Goal: Task Accomplishment & Management: Complete application form

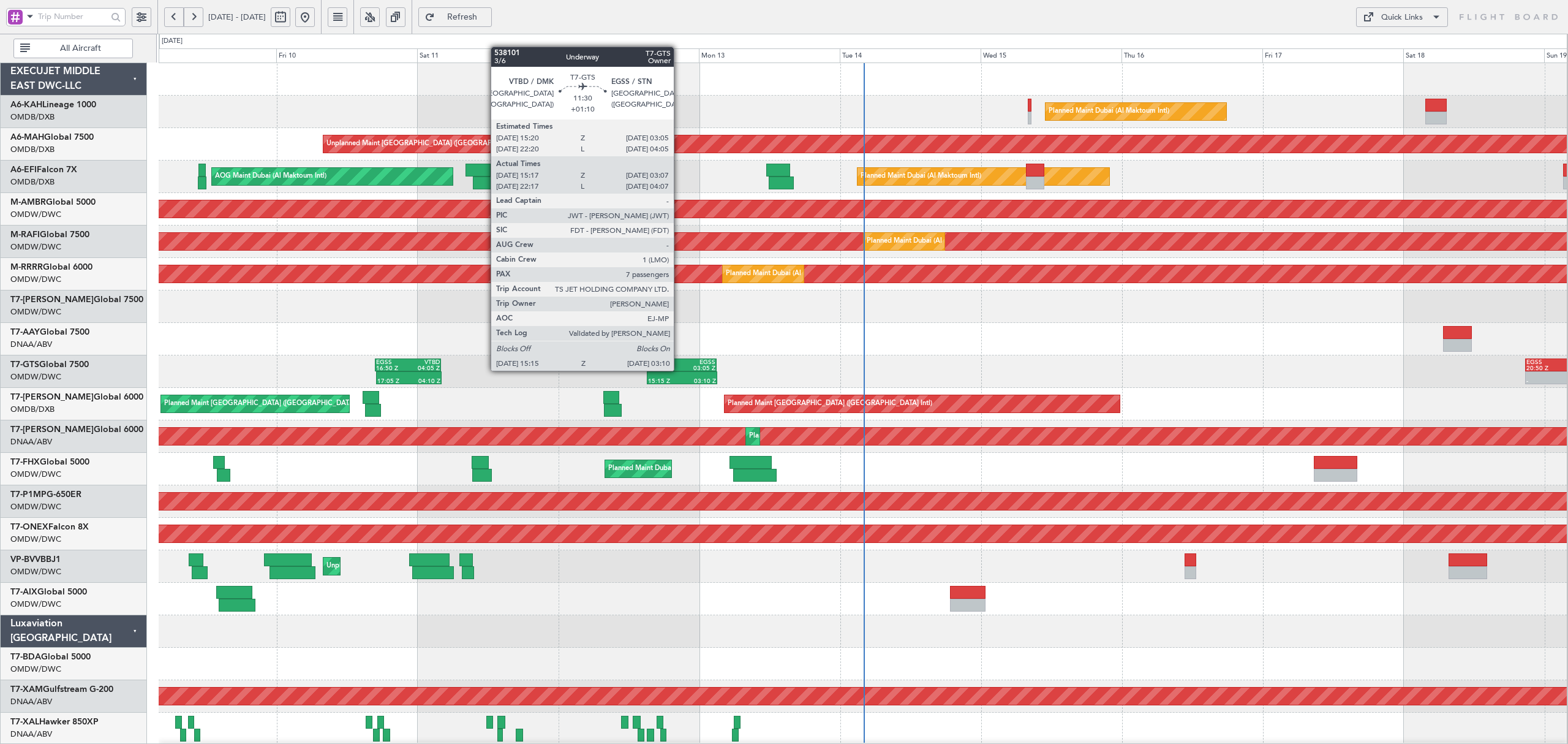
click at [679, 370] on div "15:20 Z" at bounding box center [665, 368] width 33 height 6
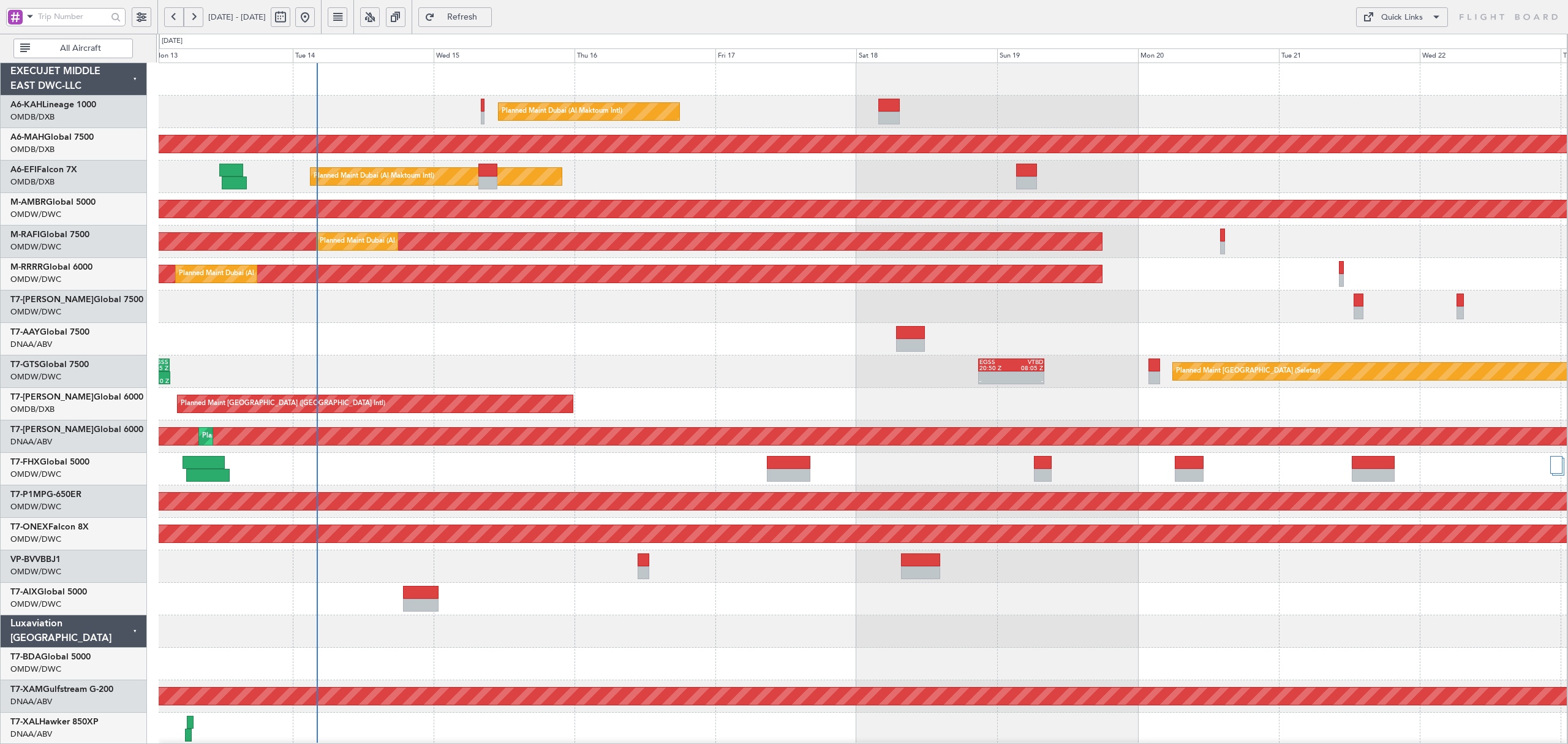
click at [478, 324] on div at bounding box center [862, 339] width 1408 height 33
click at [290, 17] on button at bounding box center [280, 17] width 19 height 19
select select "10"
select select "2025"
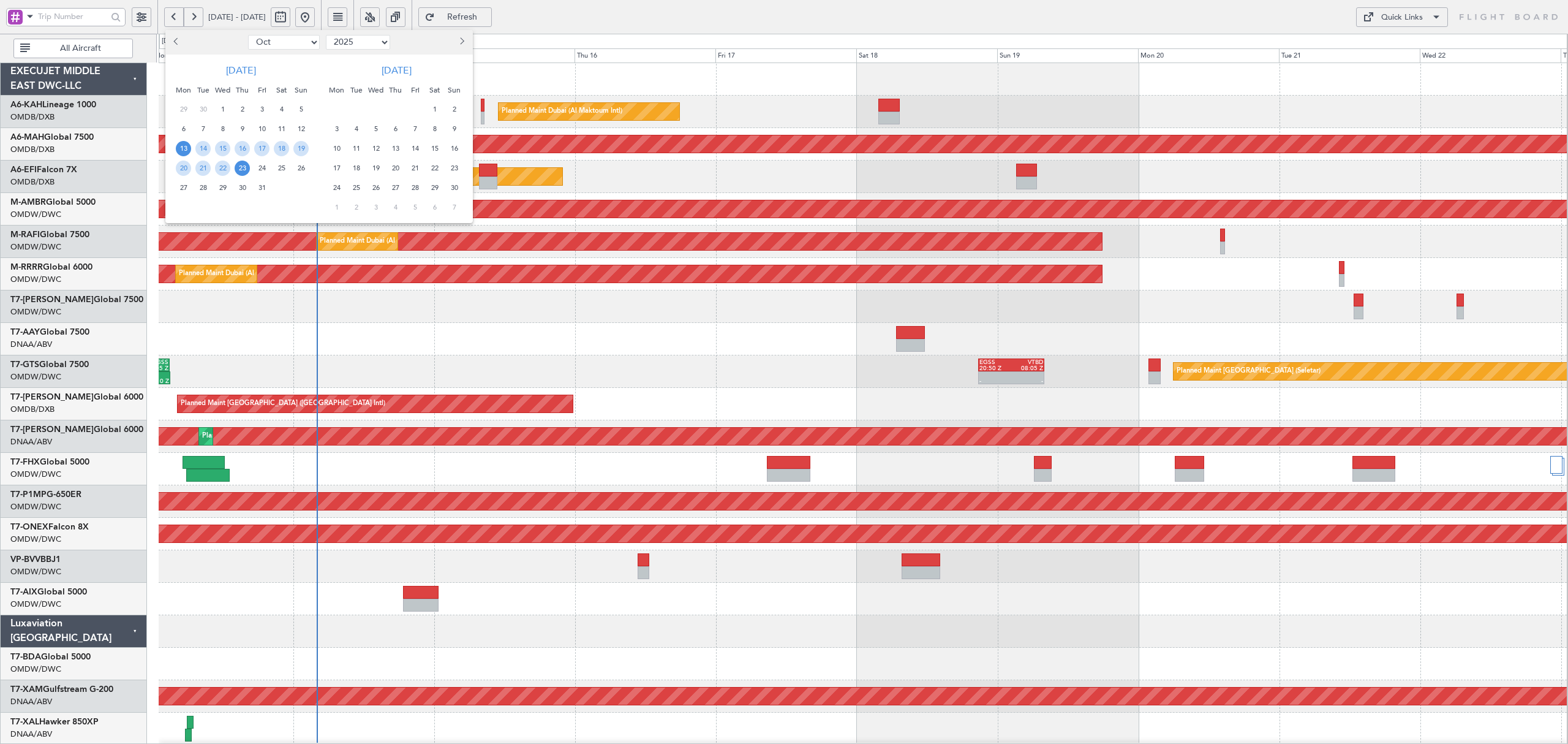
click at [285, 38] on select "Jan Feb Mar Apr May Jun [DATE] Aug Sep Oct Nov Dec" at bounding box center [283, 42] width 71 height 15
select select "7"
click at [248, 35] on select "Jan Feb Mar Apr May Jun [DATE] Aug Sep Oct Nov Dec" at bounding box center [283, 42] width 71 height 15
click at [185, 168] on span "21" at bounding box center [183, 168] width 16 height 16
click at [222, 167] on span "23" at bounding box center [222, 168] width 16 height 16
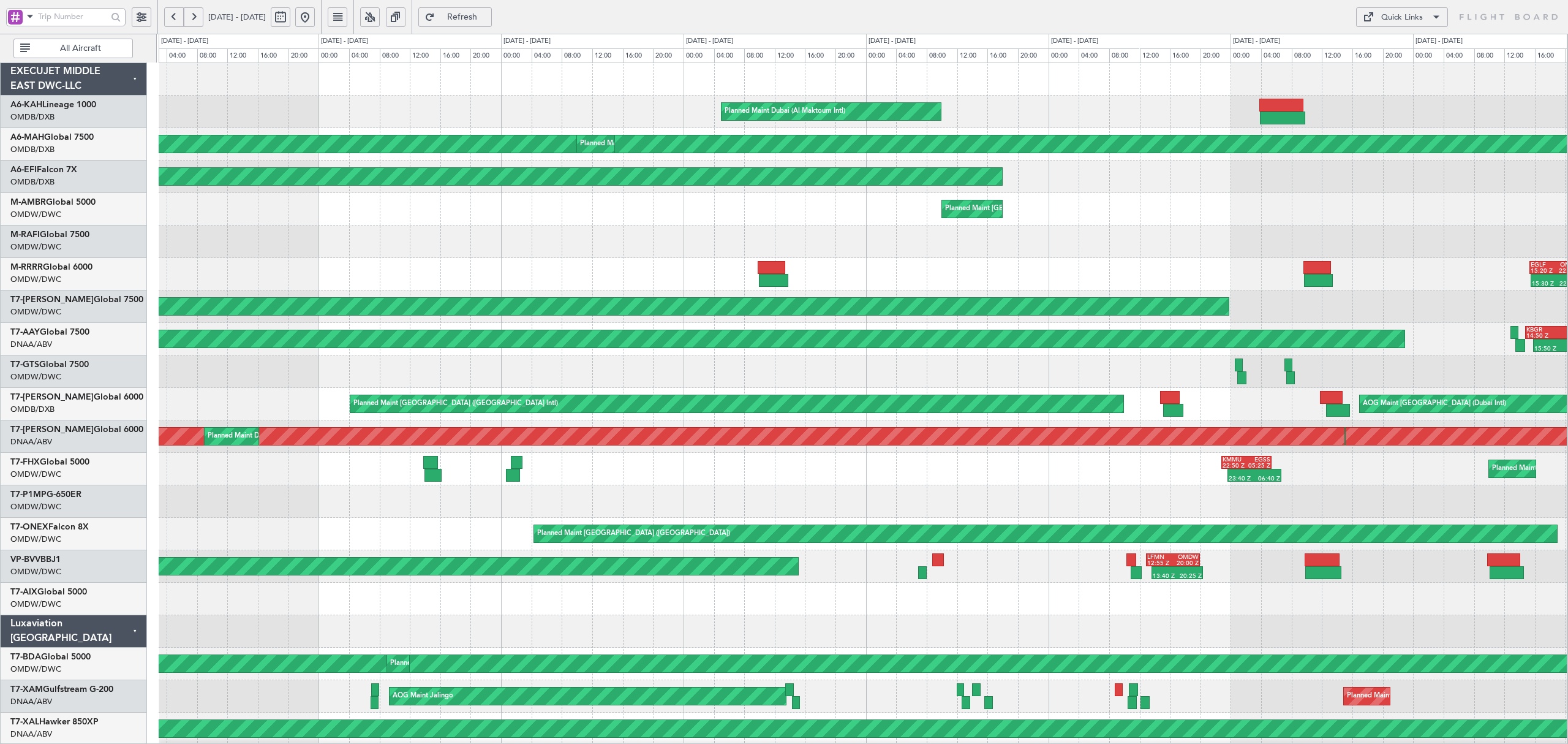
click at [51, 50] on span "All Aircraft" at bounding box center [80, 48] width 96 height 9
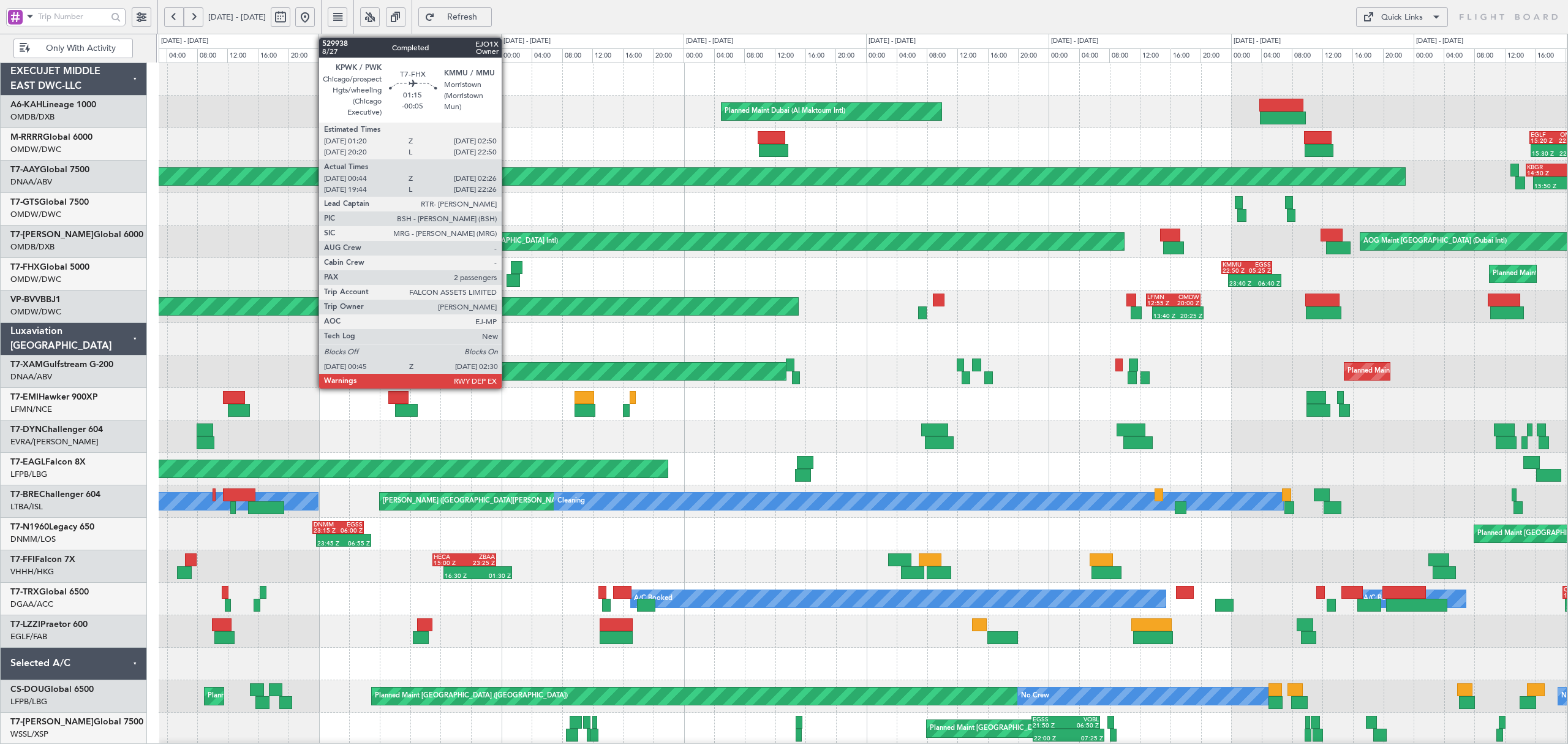
click at [507, 278] on div at bounding box center [513, 280] width 13 height 13
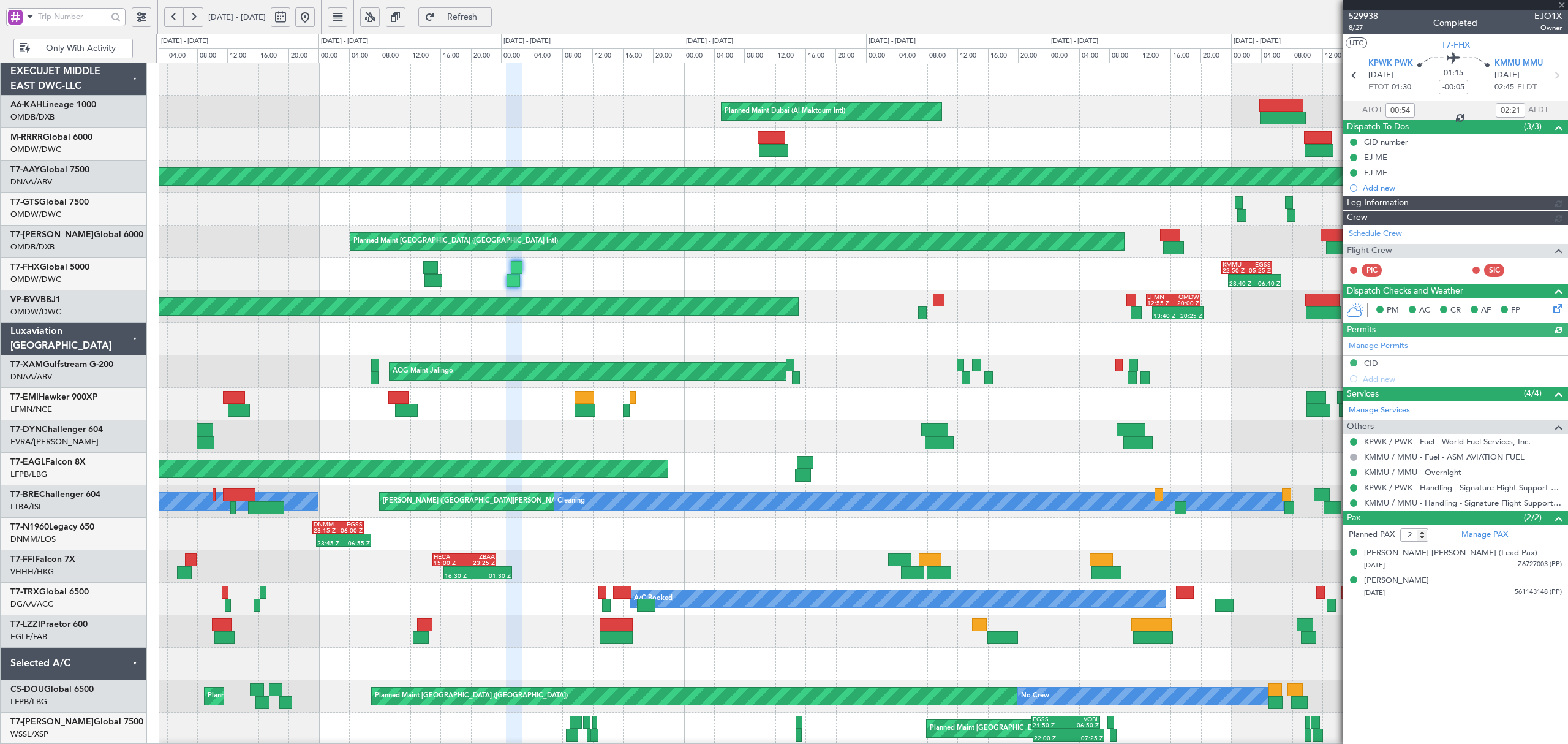
type input "[PERSON_NAME] ([PERSON_NAME])"
type input "6756"
click at [437, 285] on div at bounding box center [433, 280] width 17 height 13
type input "+00:10"
type input "14:15"
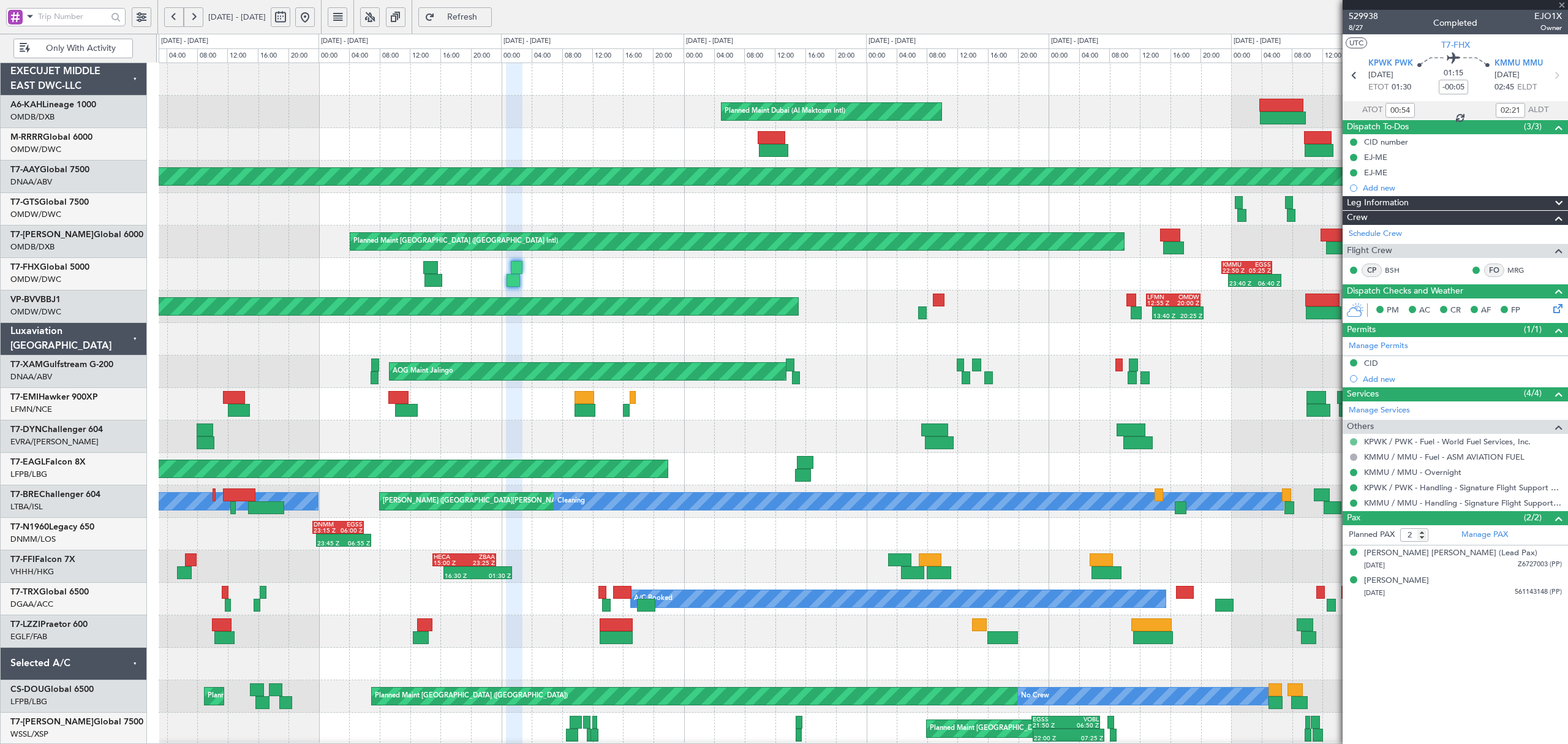
type input "16:06"
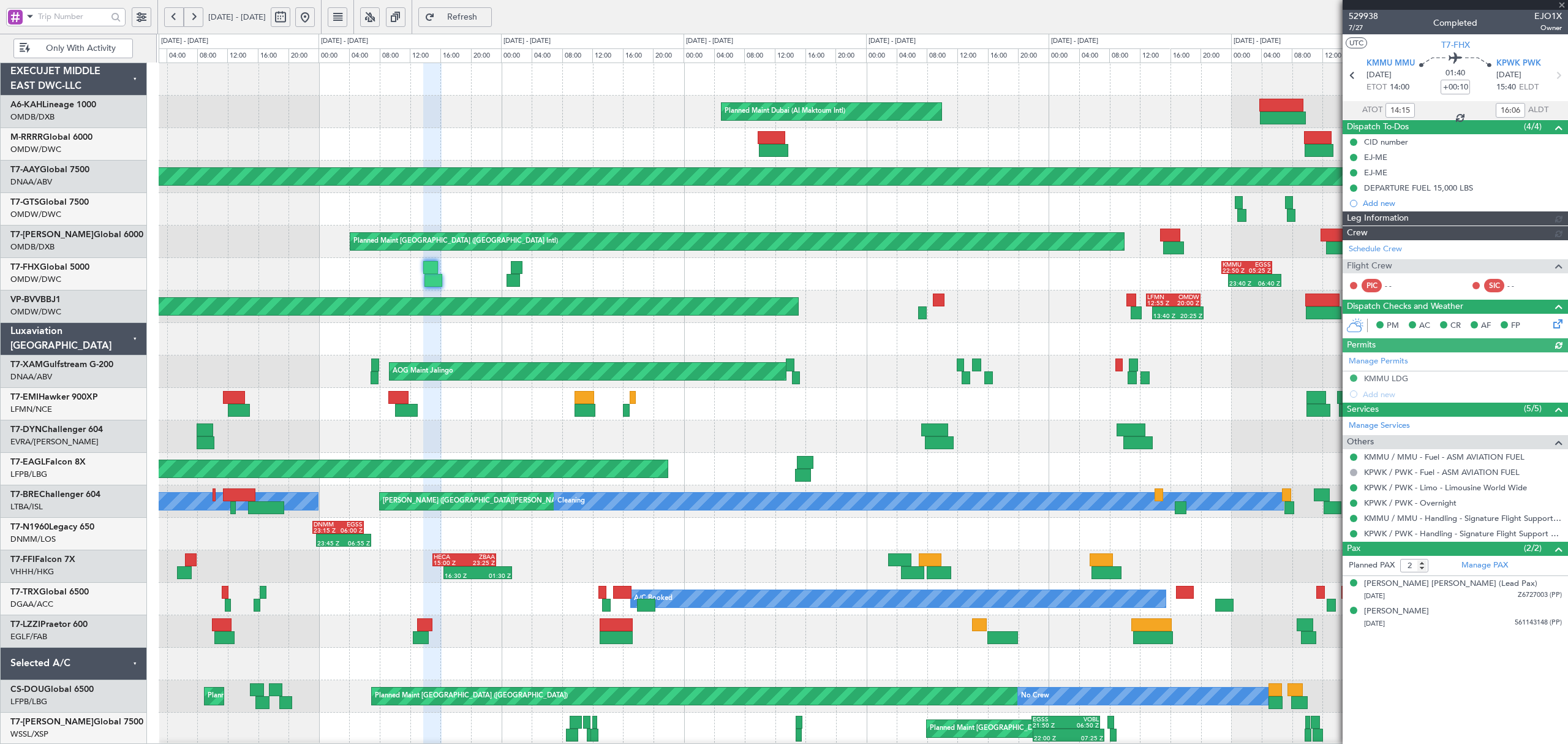
type input "[PERSON_NAME] ([PERSON_NAME])"
type input "6755"
click at [1432, 491] on link "KPWK / PWK - Limo - Limousine World Wide" at bounding box center [1445, 487] width 163 height 10
type input "10:15"
type input "11:06"
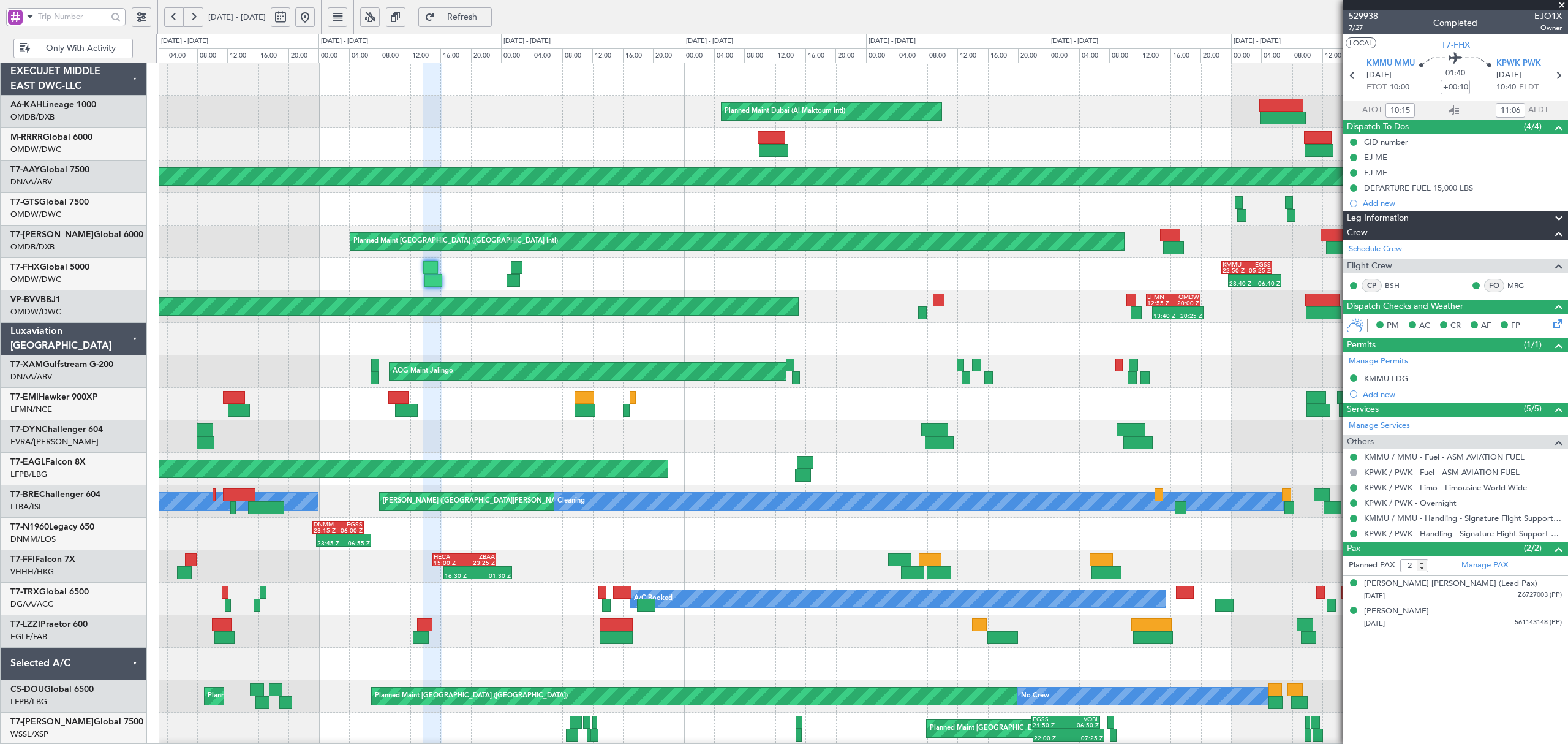
type input "14:15"
type input "16:06"
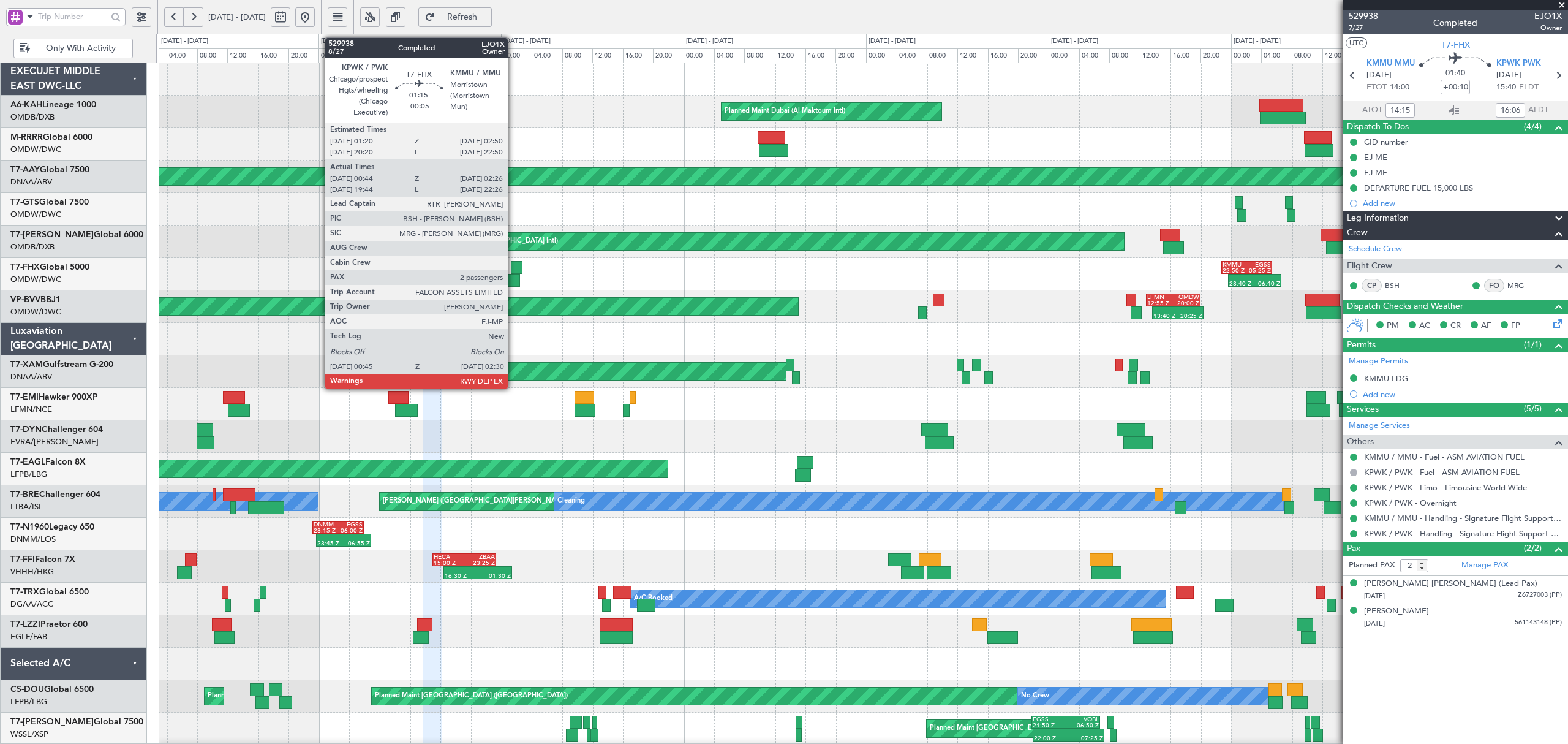
click at [513, 284] on div at bounding box center [513, 280] width 13 height 13
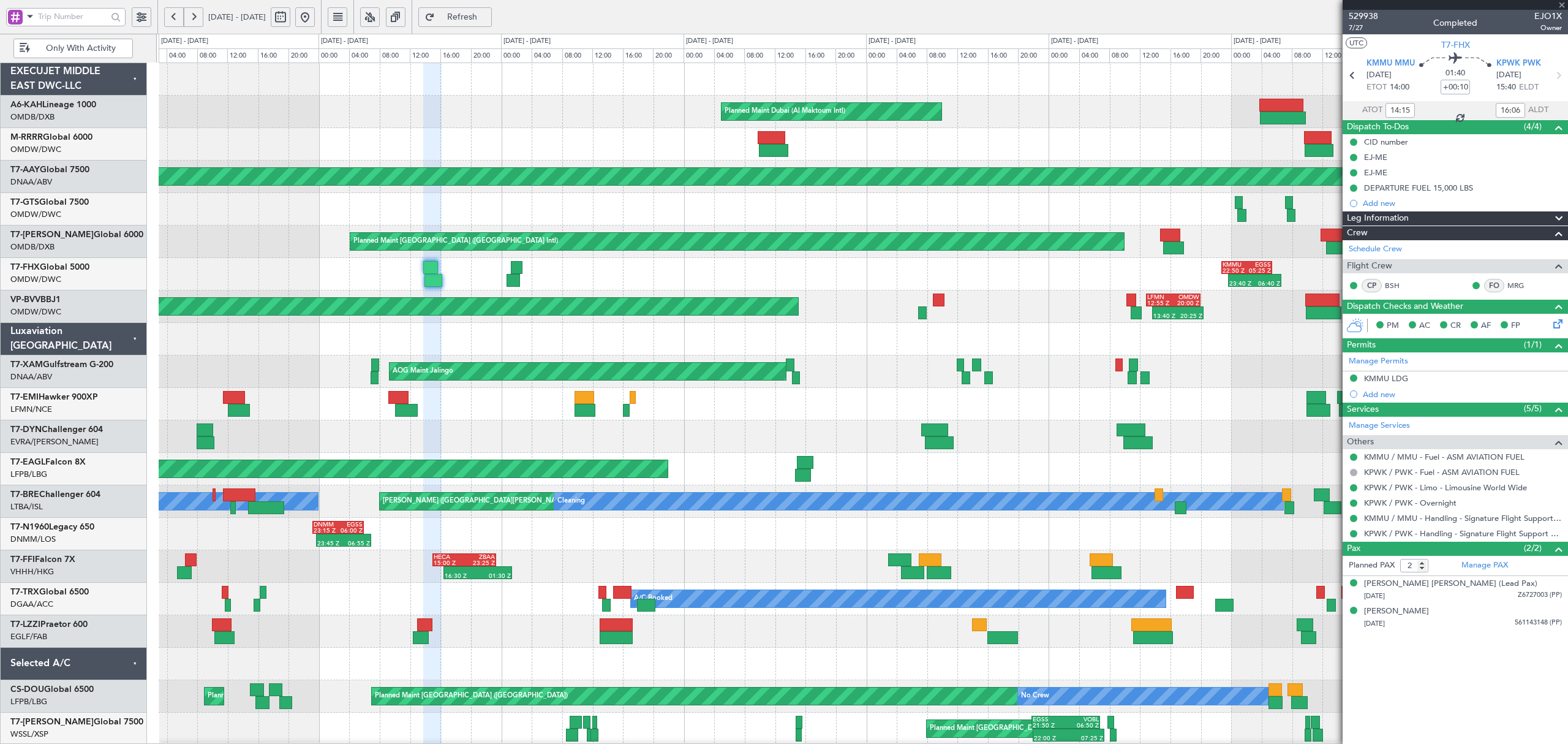
type input "-00:05"
type input "00:54"
type input "02:21"
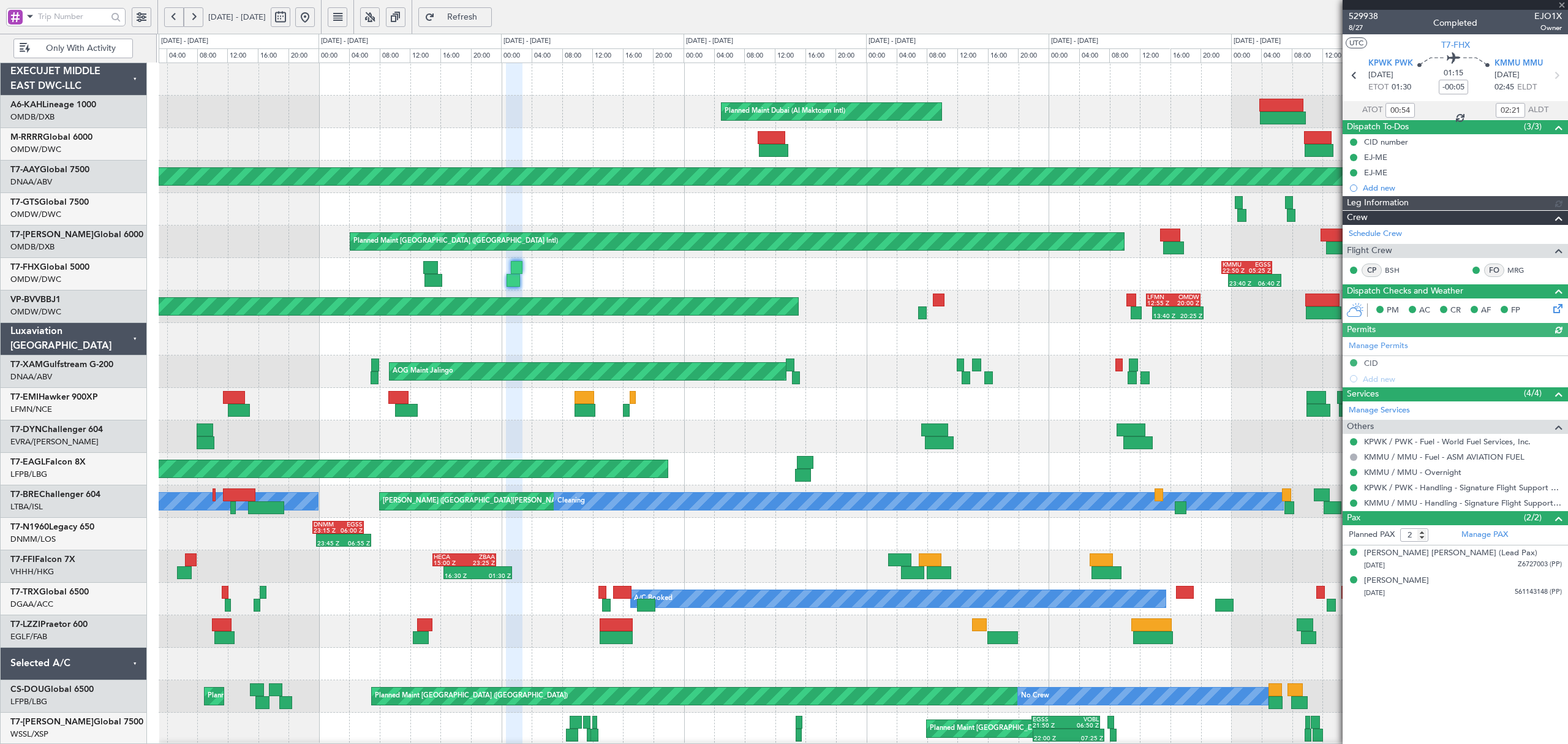
type input "[PERSON_NAME] ([PERSON_NAME])"
type input "6756"
type input "19:54"
type input "22:21"
type input "00:54"
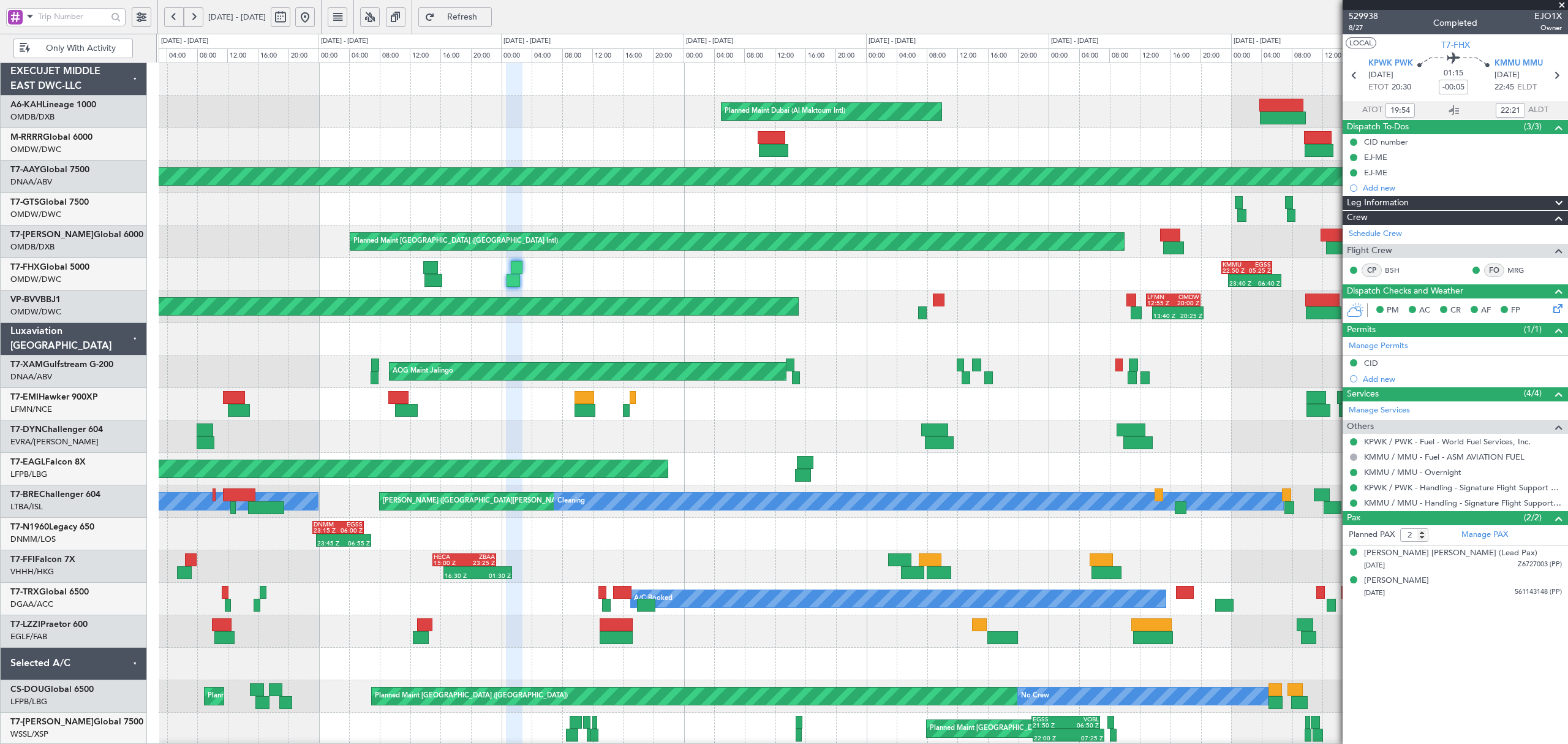
type input "02:21"
type input "[PERSON_NAME] ([PERSON_NAME])"
type input "6756"
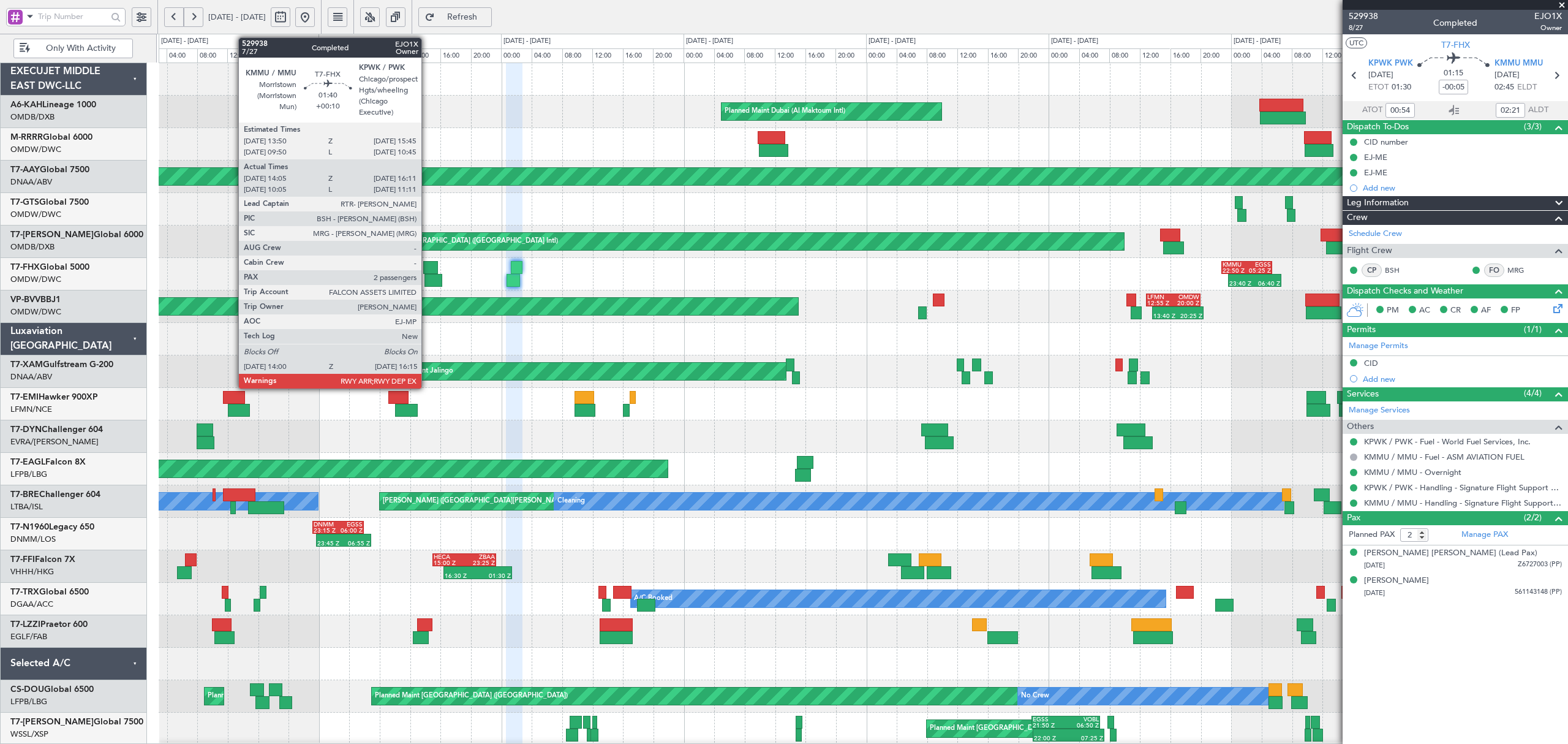
click at [427, 269] on div at bounding box center [431, 267] width 15 height 13
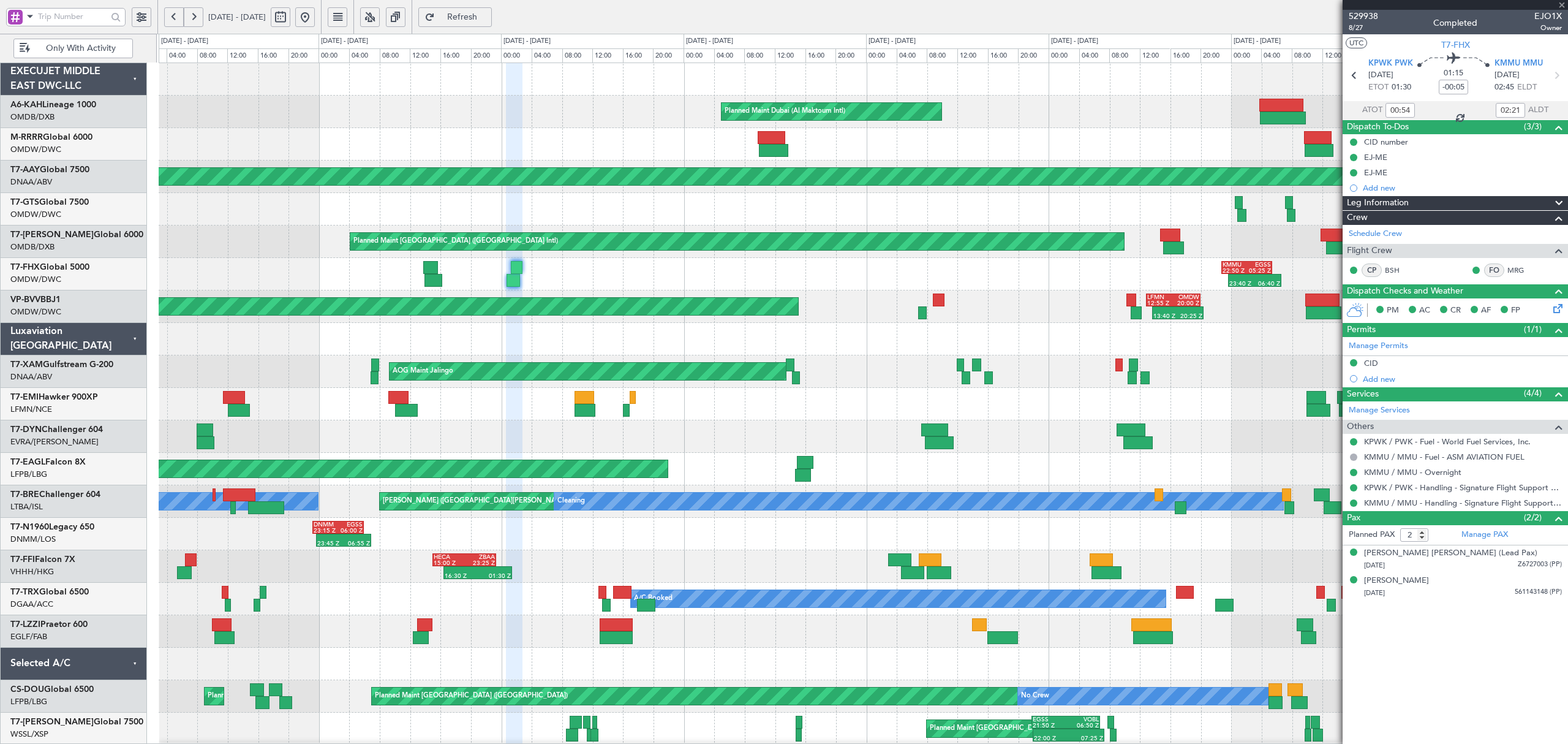
type input "+00:10"
type input "14:15"
type input "16:06"
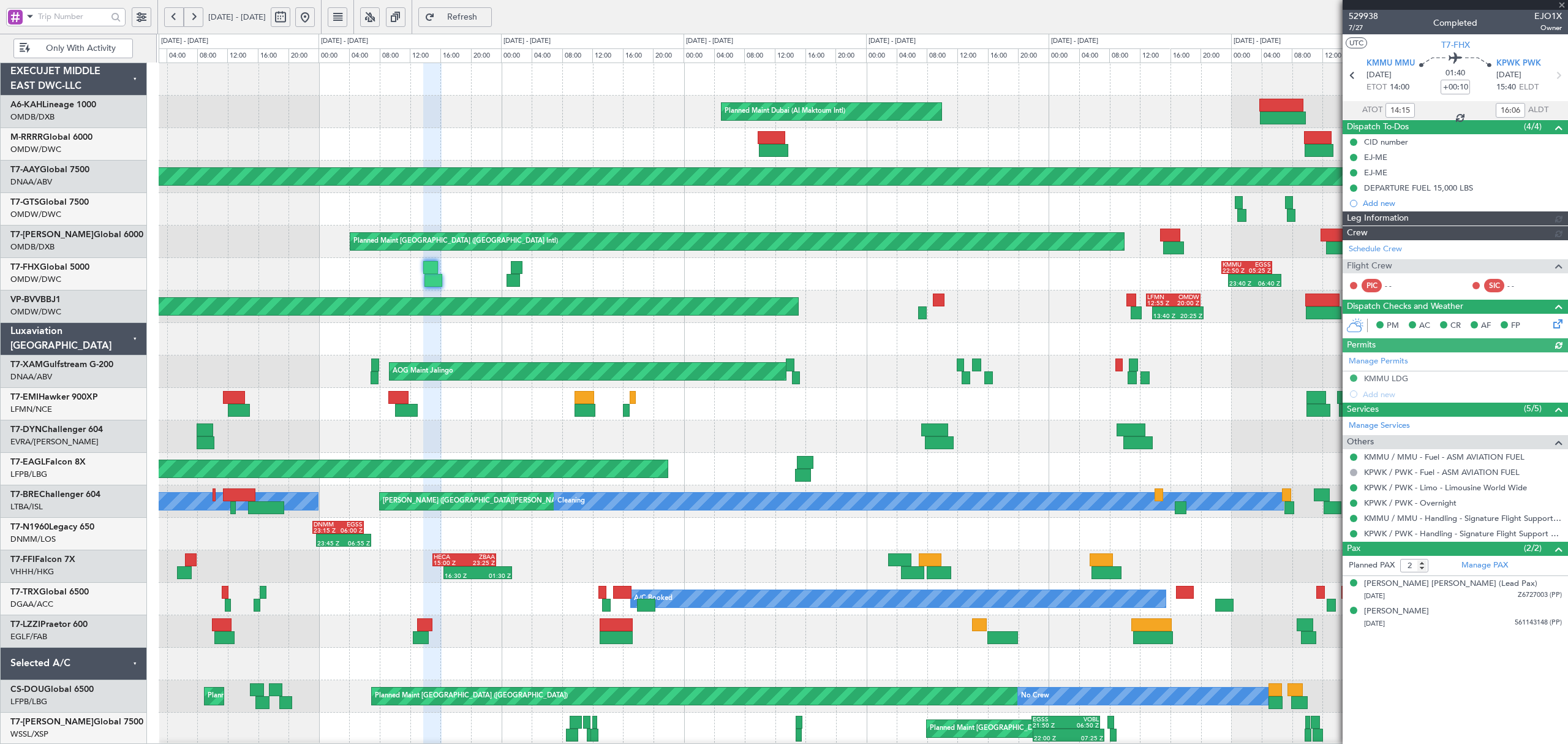
type input "[PERSON_NAME] ([PERSON_NAME])"
type input "6755"
type input "10:15"
type input "11:06"
type input "14:15"
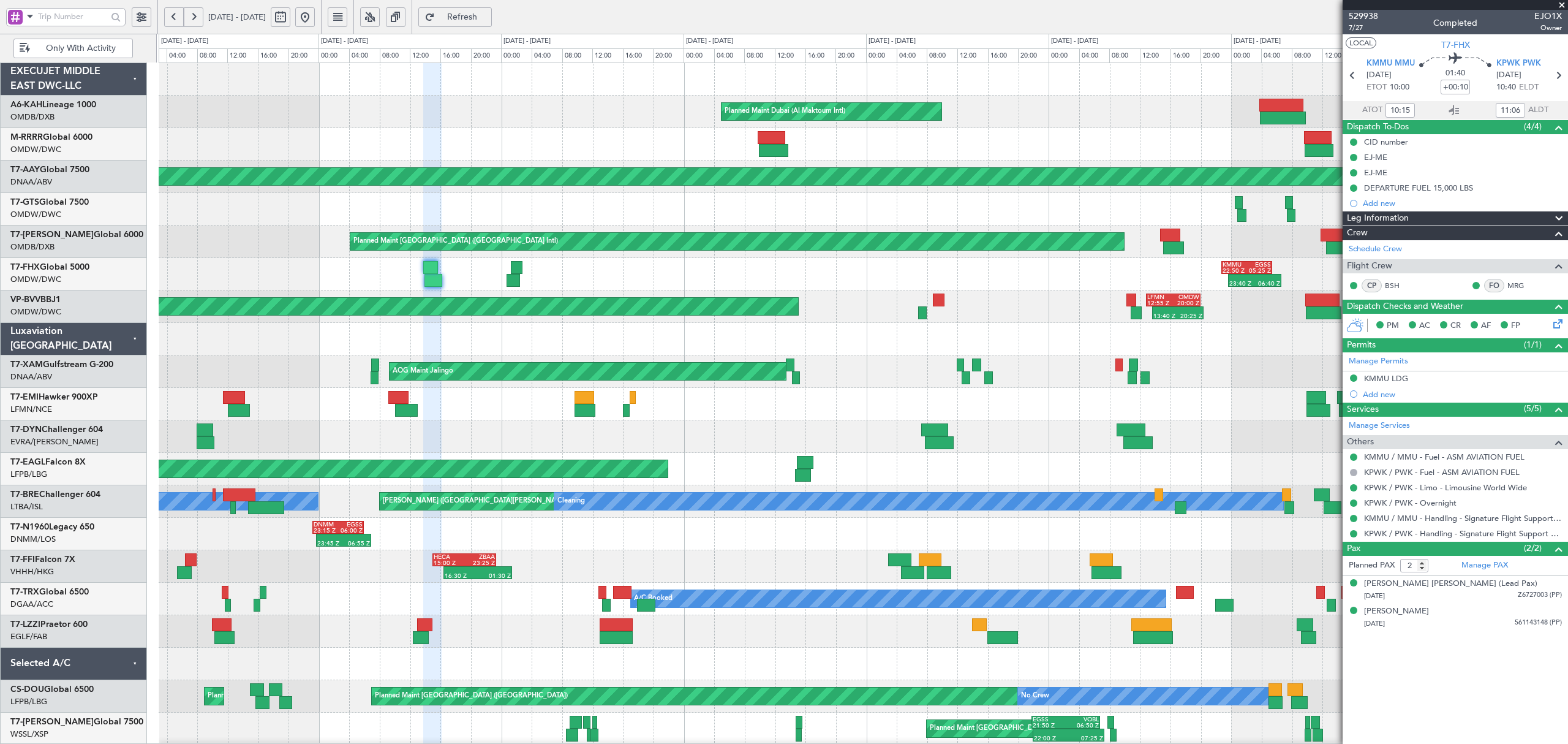
type input "16:06"
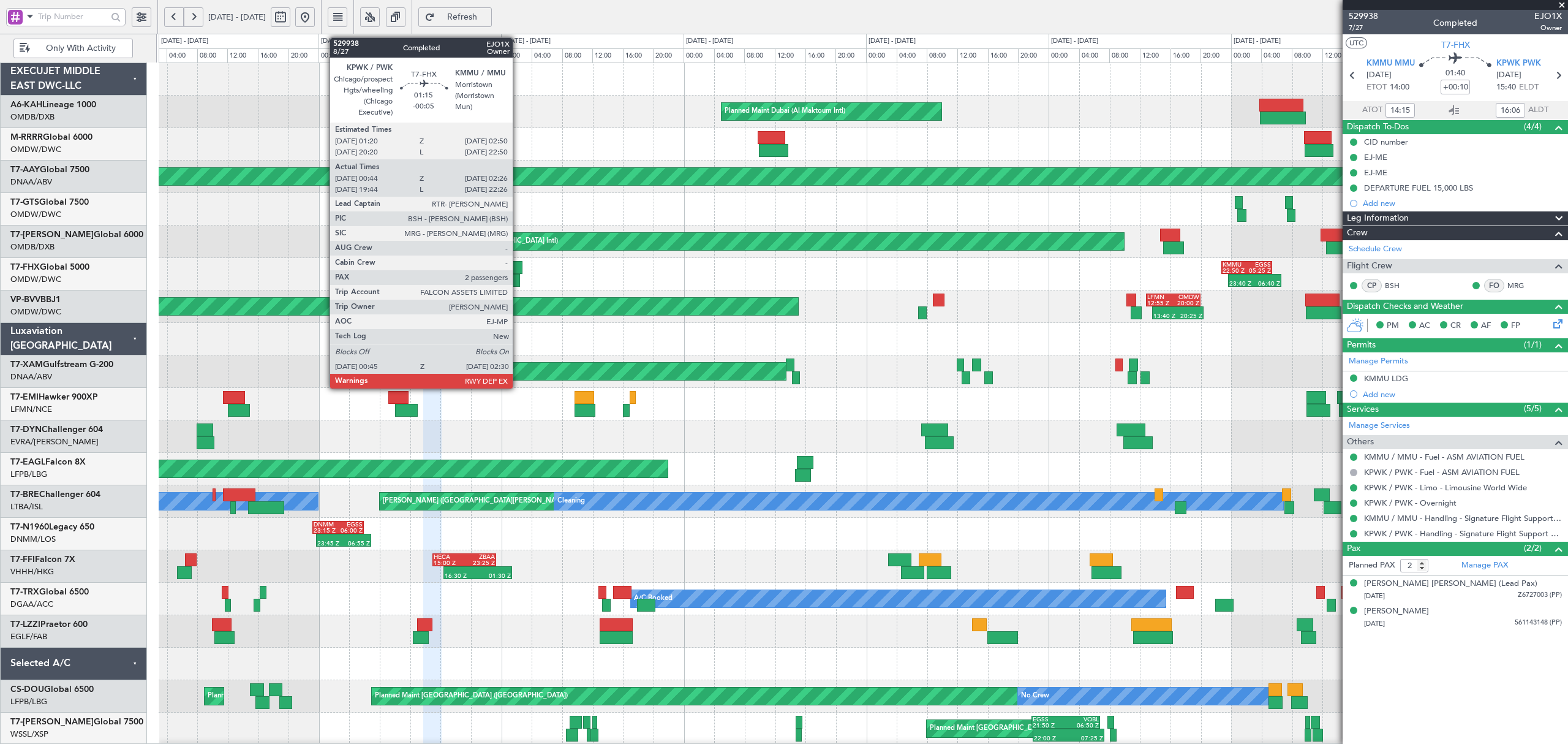
click at [518, 282] on div at bounding box center [513, 280] width 13 height 13
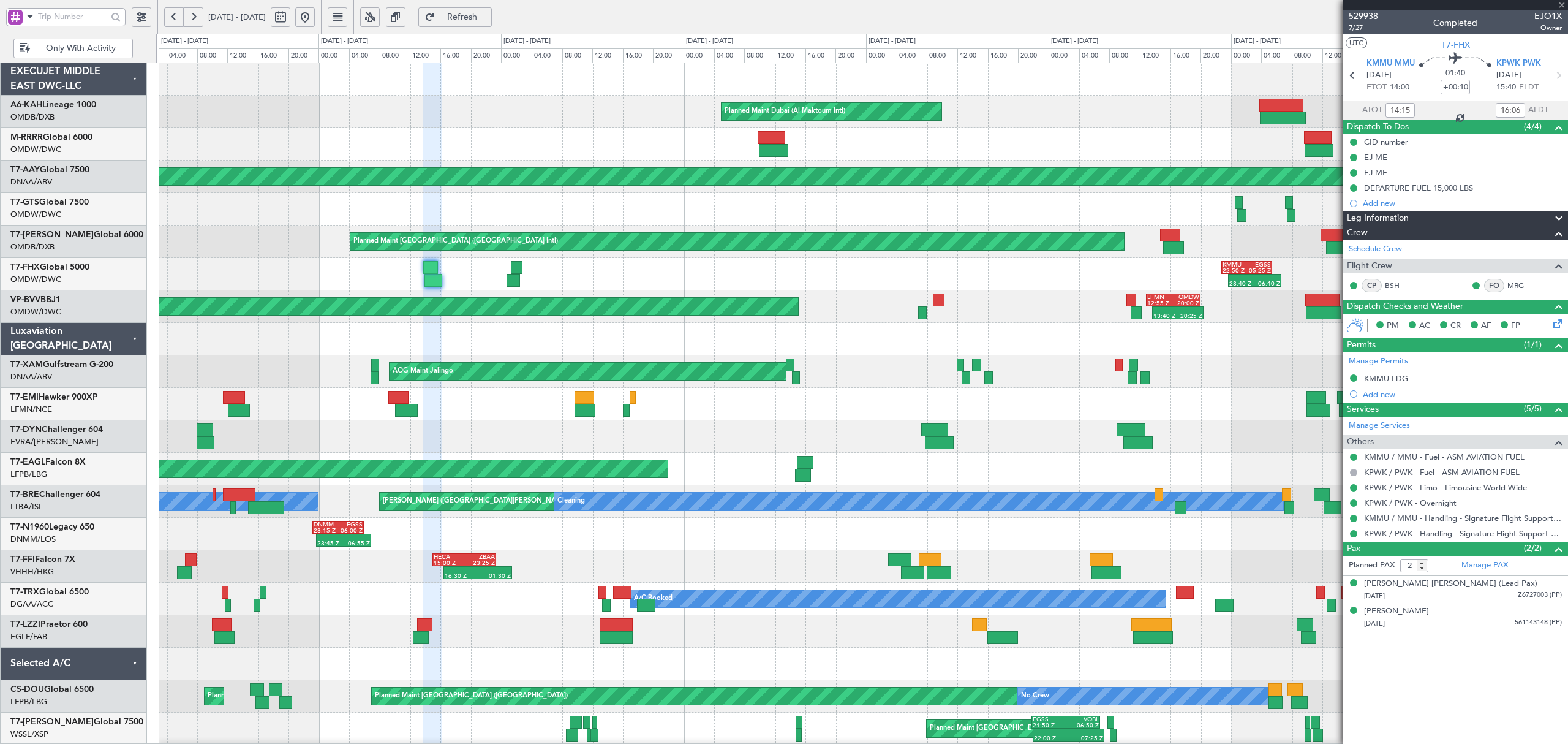
type input "-00:05"
type input "00:54"
type input "02:21"
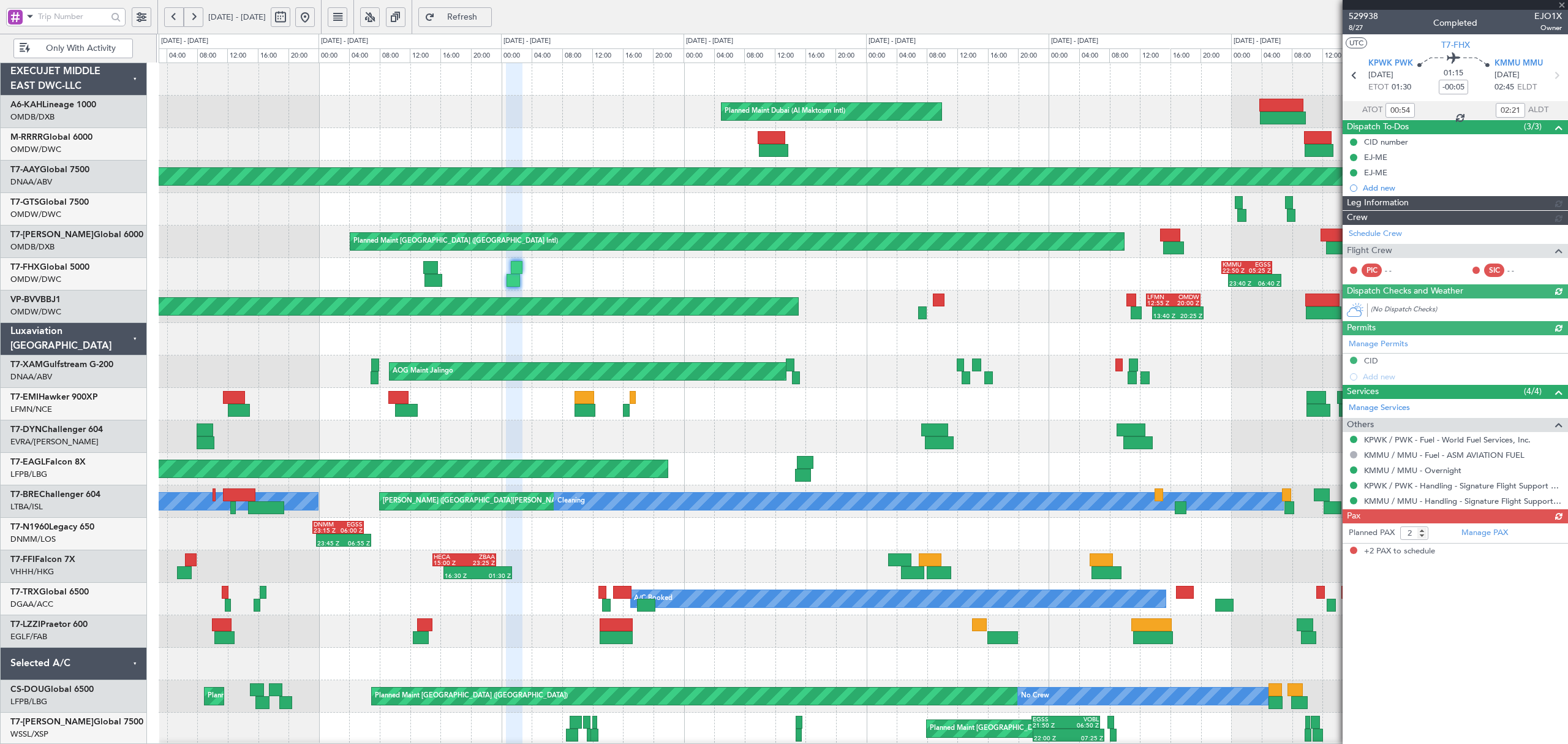
type input "[PERSON_NAME] ([PERSON_NAME])"
type input "6756"
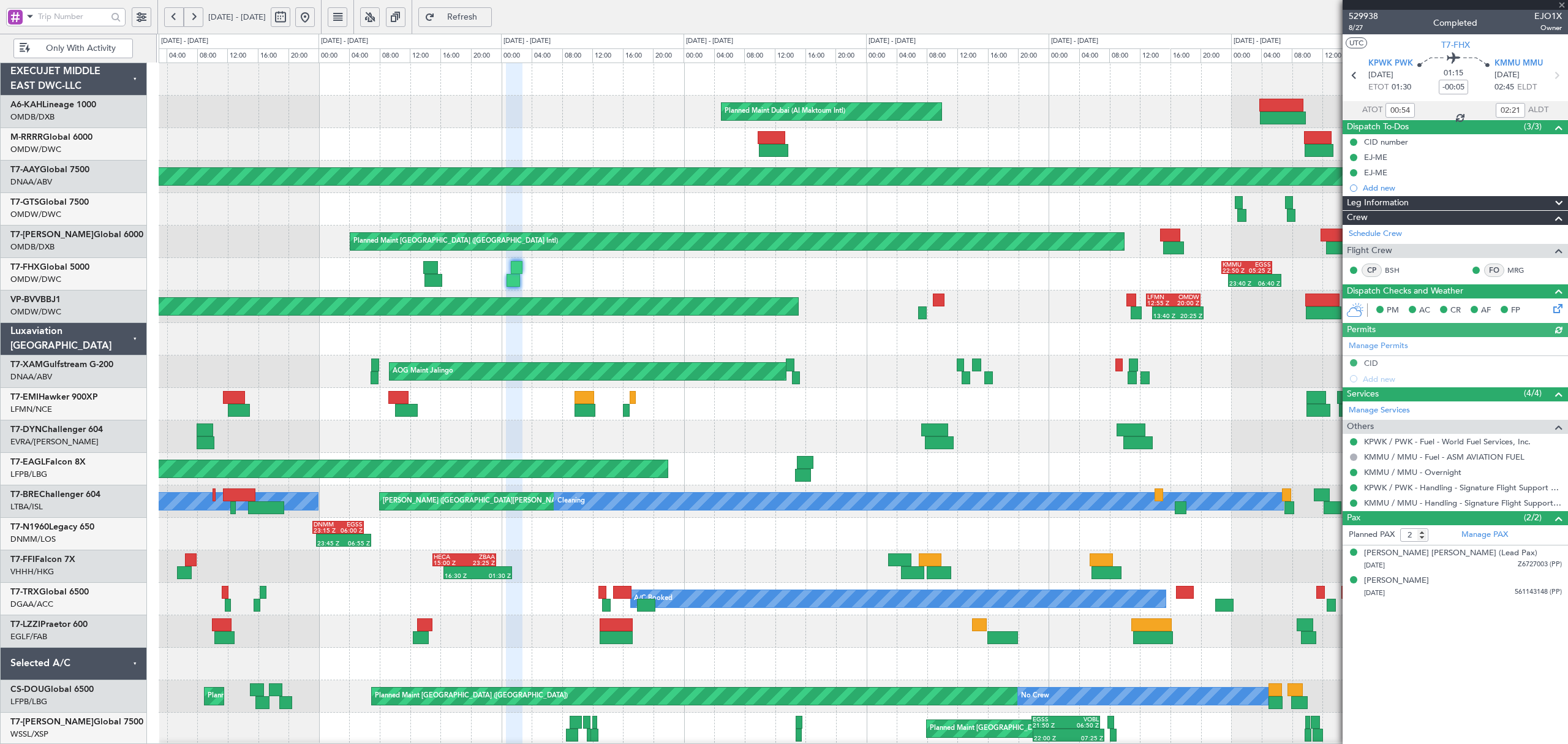
type input "19:54"
type input "22:21"
type input "00:54"
type input "02:21"
click at [1377, 65] on span "KPWK PWK" at bounding box center [1390, 63] width 45 height 12
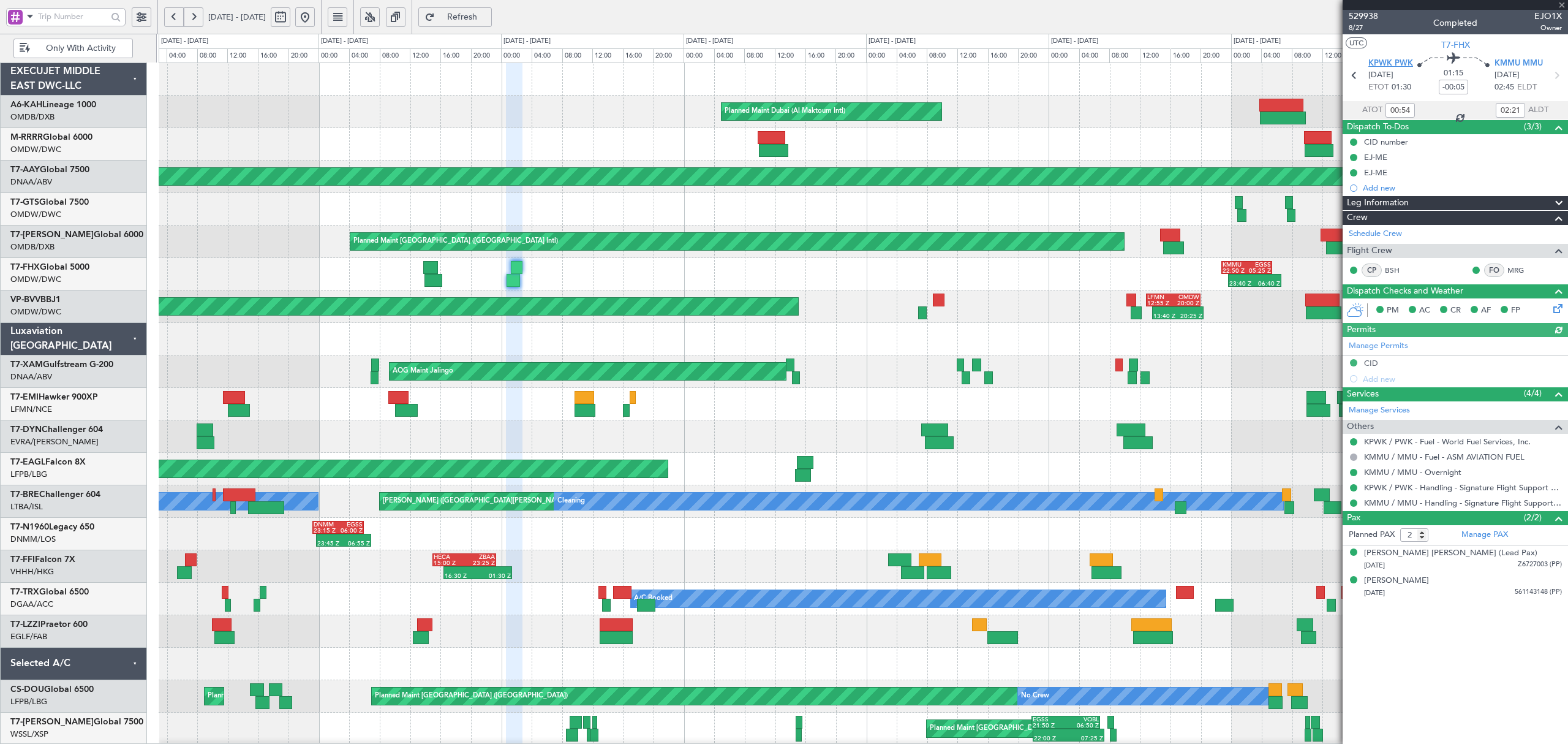
type input "[PERSON_NAME] ([PERSON_NAME])"
type input "6756"
click at [315, 21] on button at bounding box center [305, 17] width 19 height 19
